Goal: Transaction & Acquisition: Purchase product/service

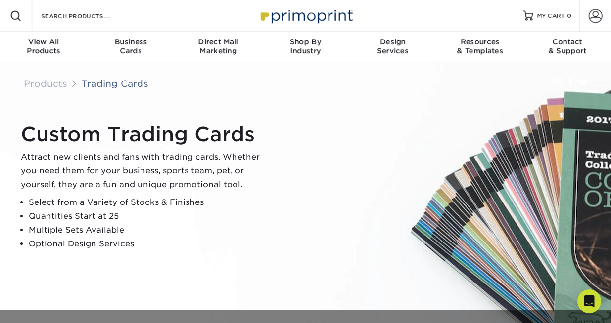
click at [205, 169] on p "Attract new clients and fans with trading cards. Whether you need them for your…" at bounding box center [144, 171] width 247 height 42
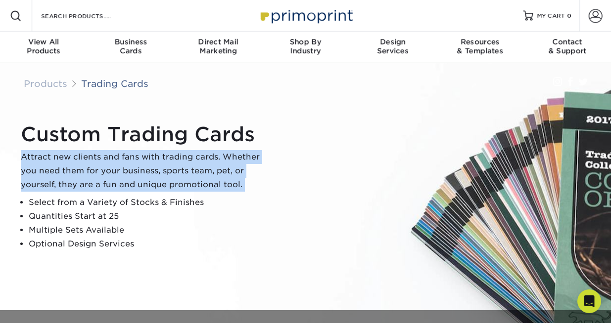
click at [205, 169] on p "Attract new clients and fans with trading cards. Whether you need them for your…" at bounding box center [144, 171] width 247 height 42
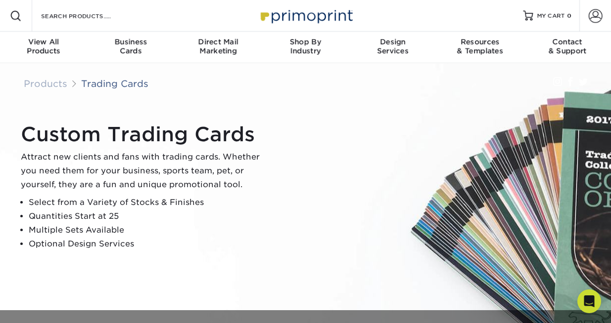
click at [224, 199] on li "Select from a Variety of Stocks & Finishes" at bounding box center [148, 203] width 239 height 14
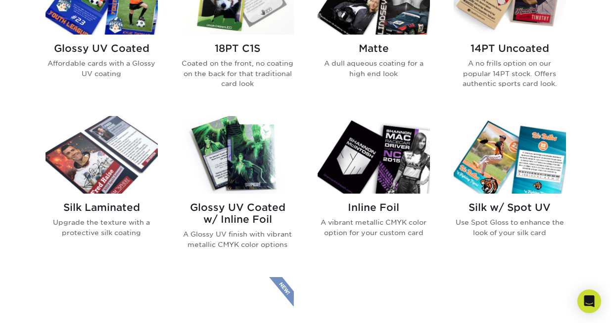
scroll to position [585, 0]
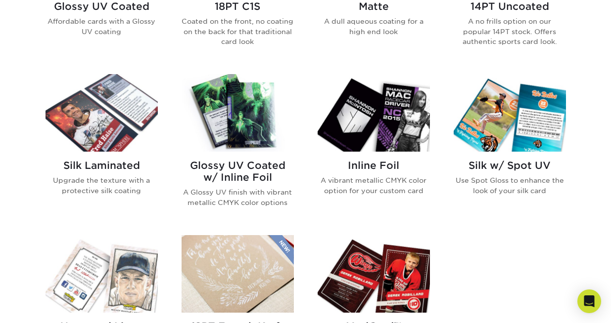
click at [316, 216] on div "Inline Foil A vibrant metallic CMYK color option for your custom card" at bounding box center [374, 148] width 136 height 149
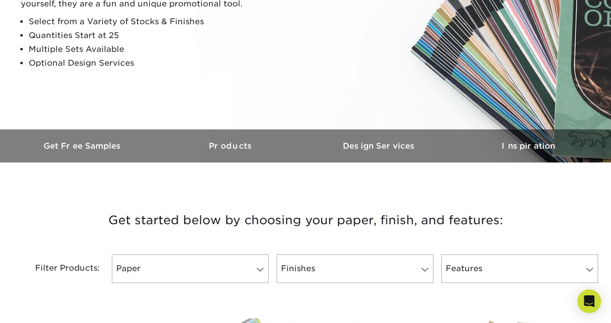
scroll to position [0, 0]
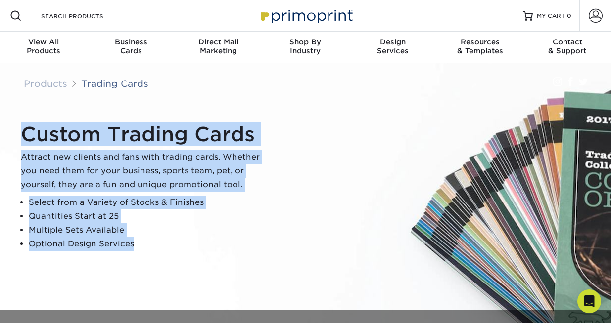
drag, startPoint x: 161, startPoint y: 264, endPoint x: 185, endPoint y: 237, distance: 36.1
click at [185, 237] on div "Custom Trading Cards Attract new clients and fans with trading cards. Whether y…" at bounding box center [305, 186] width 593 height 247
click at [185, 237] on li "Optional Design Services" at bounding box center [148, 244] width 239 height 14
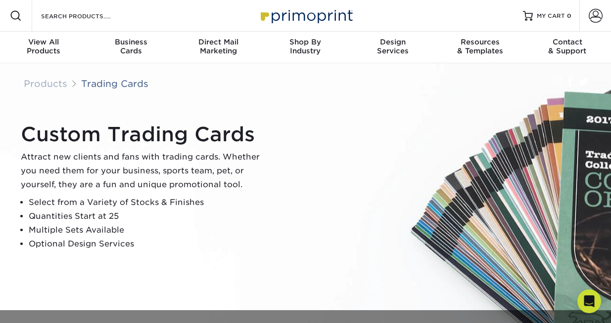
click at [204, 175] on p "Attract new clients and fans with trading cards. Whether you need them for your…" at bounding box center [144, 171] width 247 height 42
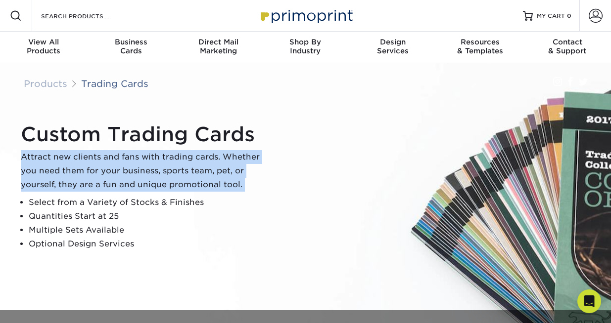
click at [204, 175] on p "Attract new clients and fans with trading cards. Whether you need them for your…" at bounding box center [144, 171] width 247 height 42
click at [206, 163] on p "Attract new clients and fans with trading cards. Whether you need them for your…" at bounding box center [144, 171] width 247 height 42
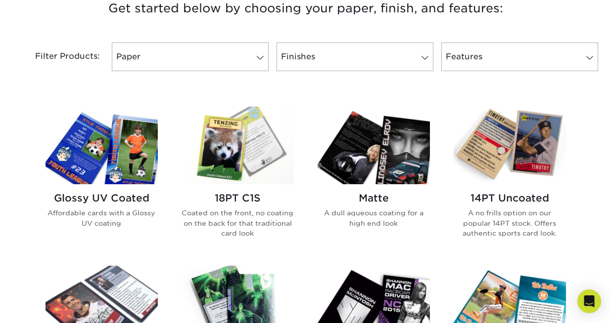
scroll to position [384, 0]
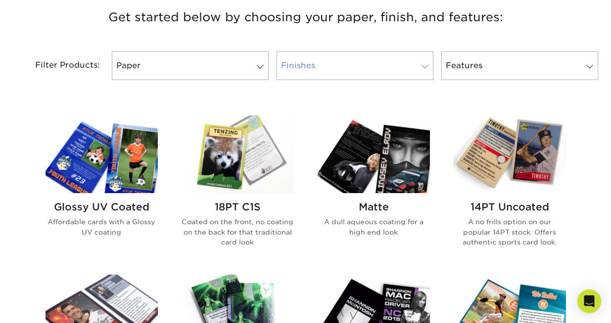
click at [326, 59] on link "Finishes" at bounding box center [354, 65] width 157 height 29
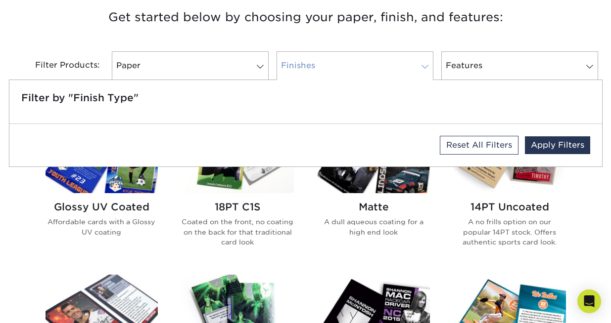
click at [326, 59] on link "Finishes" at bounding box center [354, 65] width 157 height 29
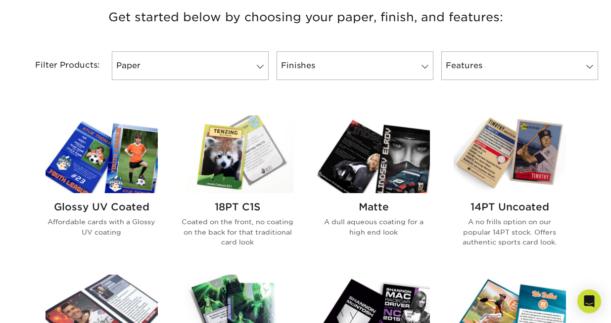
click at [383, 160] on img at bounding box center [373, 155] width 112 height 78
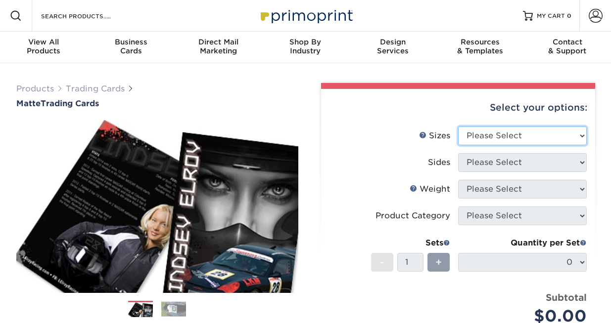
click at [502, 136] on select "Please Select 2.5" x 3.5"" at bounding box center [522, 136] width 129 height 19
select select "2.50x3.50"
click at [458, 127] on select "Please Select 2.5" x 3.5"" at bounding box center [522, 136] width 129 height 19
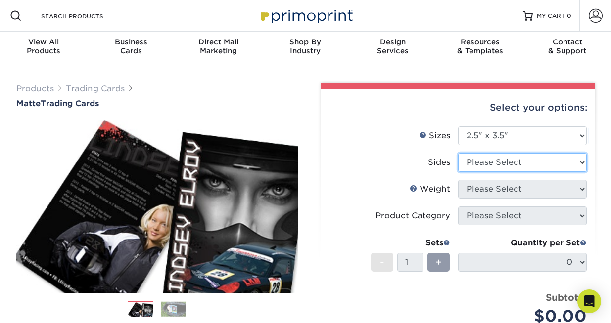
click at [500, 160] on select "Please Select Print Both Sides Print Front Only" at bounding box center [522, 162] width 129 height 19
select select "13abbda7-1d64-4f25-8bb2-c179b224825d"
click at [458, 153] on select "Please Select Print Both Sides Print Front Only" at bounding box center [522, 162] width 129 height 19
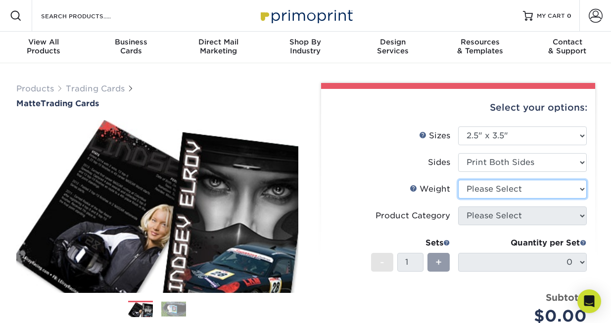
click at [500, 186] on select "Please Select 16PT 14PT" at bounding box center [522, 189] width 129 height 19
